Goal: Find specific fact: Find specific fact

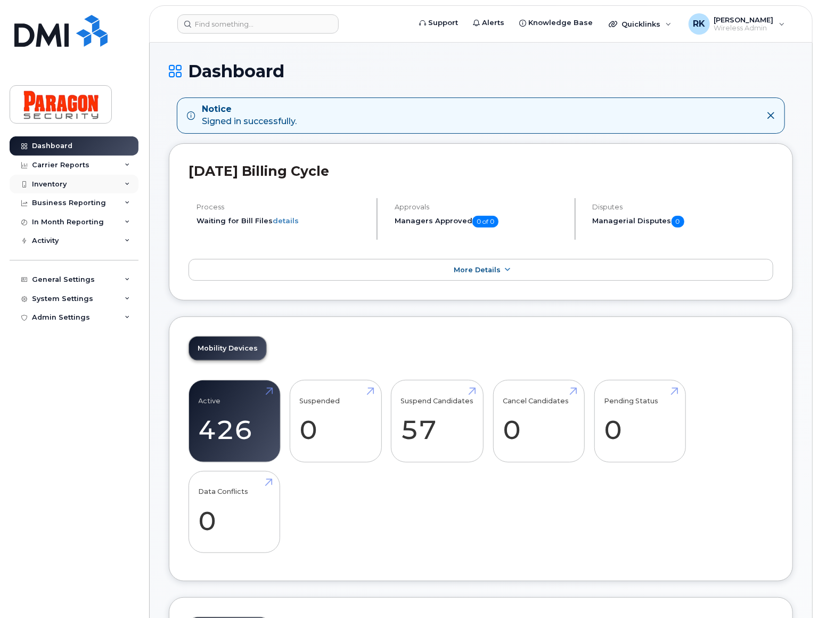
click at [80, 188] on div "Inventory" at bounding box center [74, 184] width 129 height 19
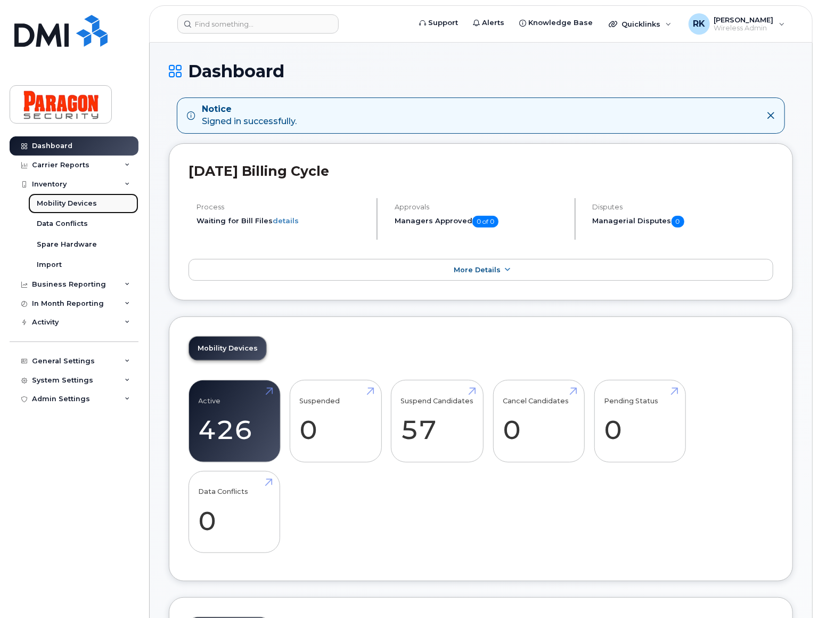
click at [89, 202] on div "Mobility Devices" at bounding box center [67, 204] width 60 height 10
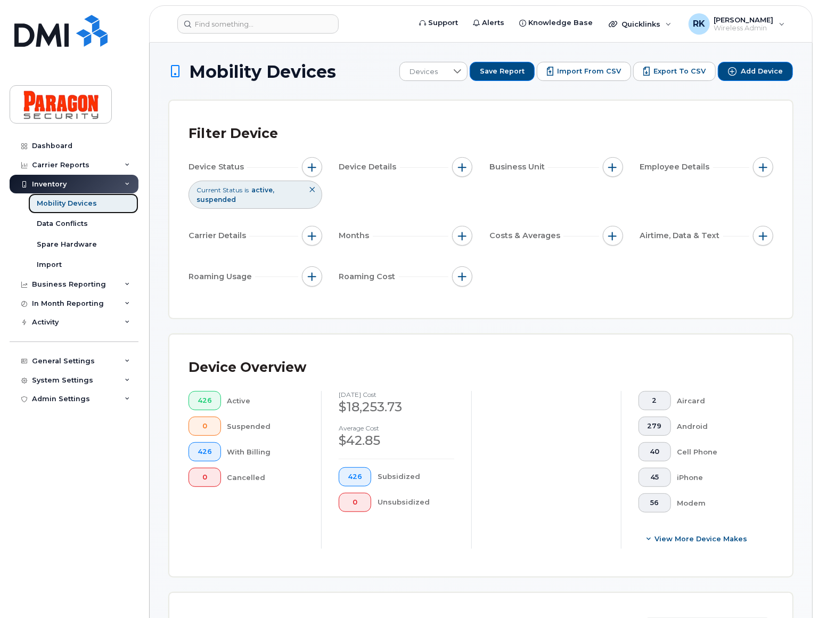
click at [88, 202] on div "Mobility Devices" at bounding box center [67, 204] width 60 height 10
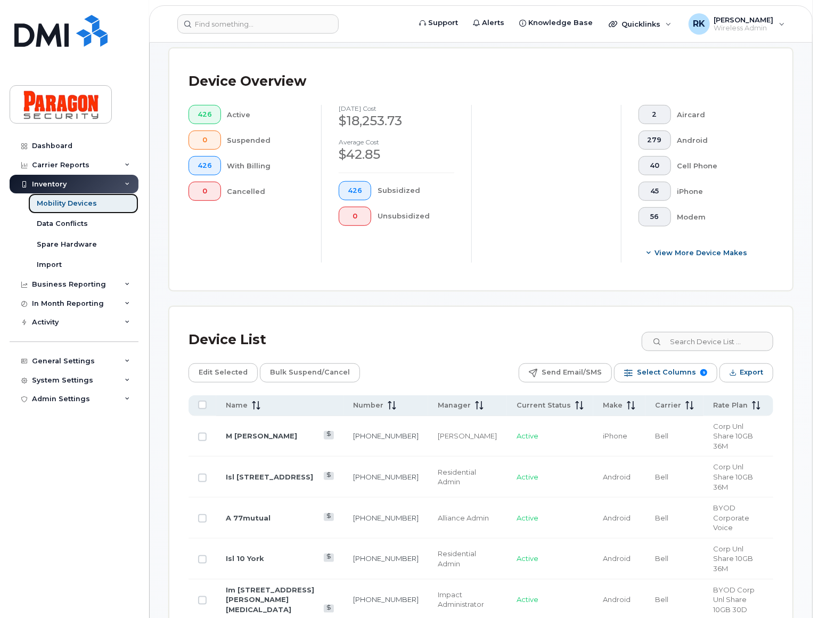
scroll to position [387, 0]
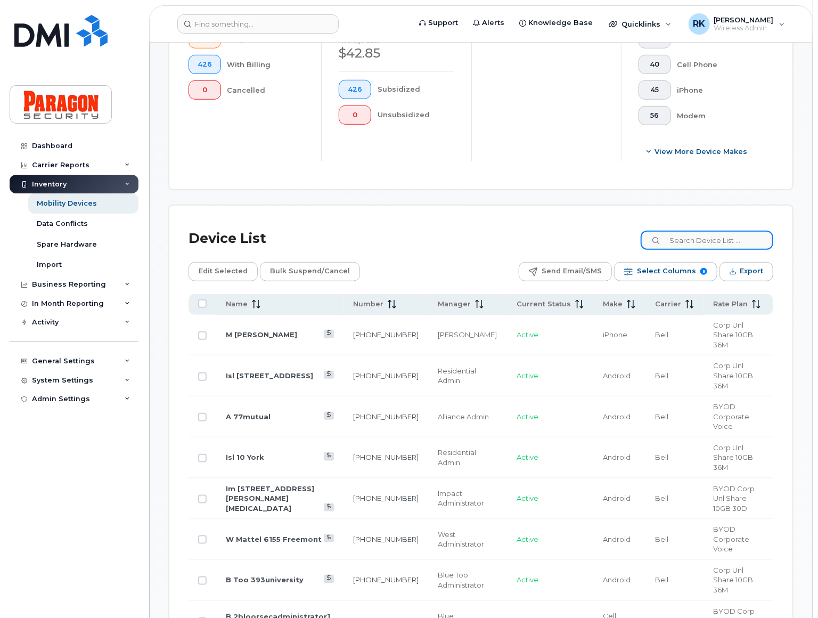
click at [691, 245] on input at bounding box center [706, 240] width 133 height 19
paste input "4169960983"
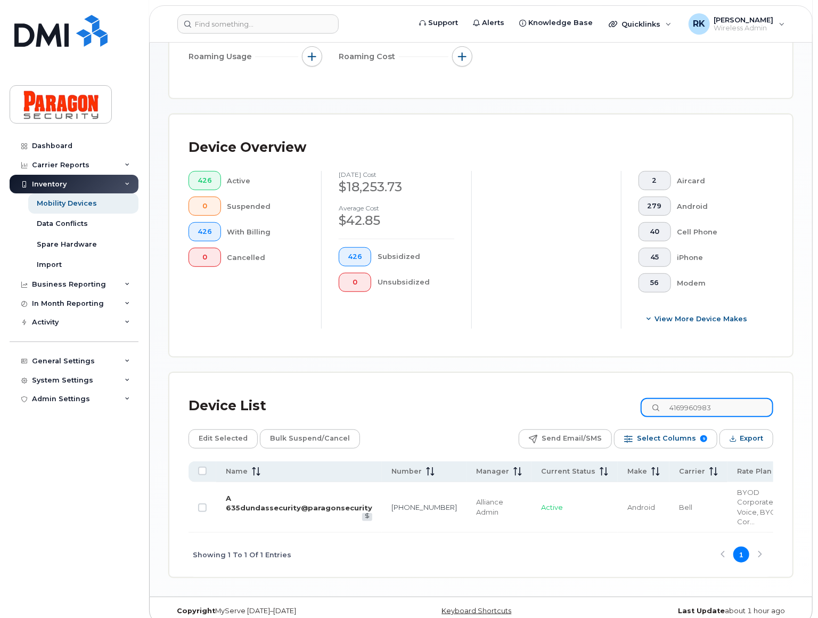
type input "4169960983"
click at [276, 500] on link "A 635dundassecurity@paragonsecurity" at bounding box center [299, 503] width 146 height 19
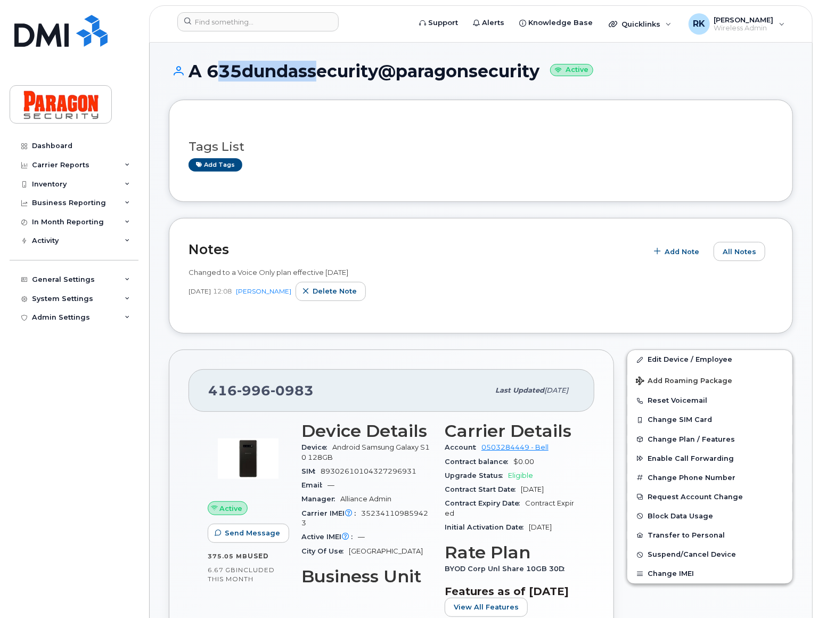
drag, startPoint x: 211, startPoint y: 74, endPoint x: 307, endPoint y: 76, distance: 95.8
click at [307, 76] on h1 "A 635dundassecurity@paragonsecurity Active" at bounding box center [481, 71] width 624 height 19
copy h1 "635dundas"
